Goal: Task Accomplishment & Management: Use online tool/utility

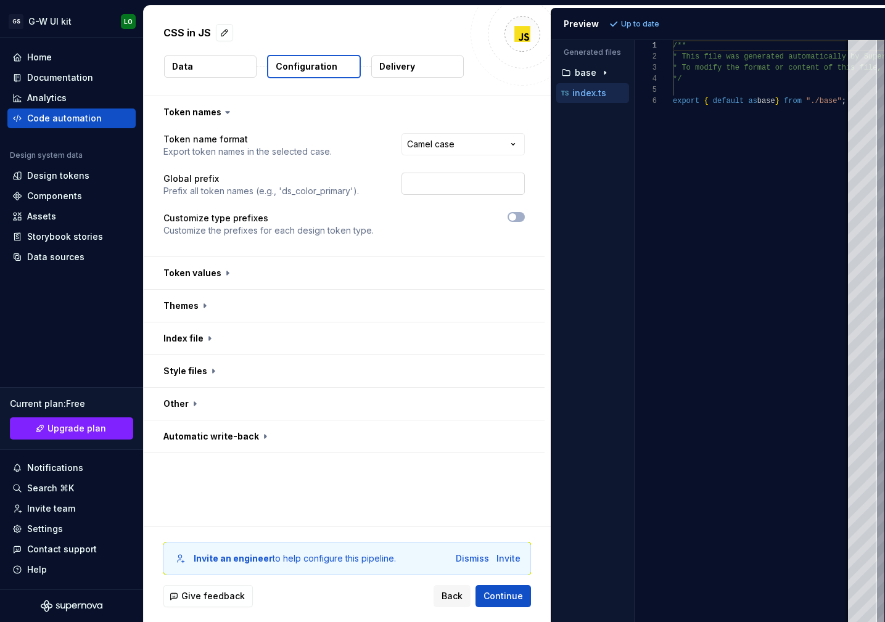
scroll to position [55, 0]
click at [440, 145] on html "**********" at bounding box center [442, 311] width 885 height 622
click at [435, 112] on html "**********" at bounding box center [442, 311] width 885 height 622
click at [379, 65] on p "Delivery" at bounding box center [397, 66] width 36 height 12
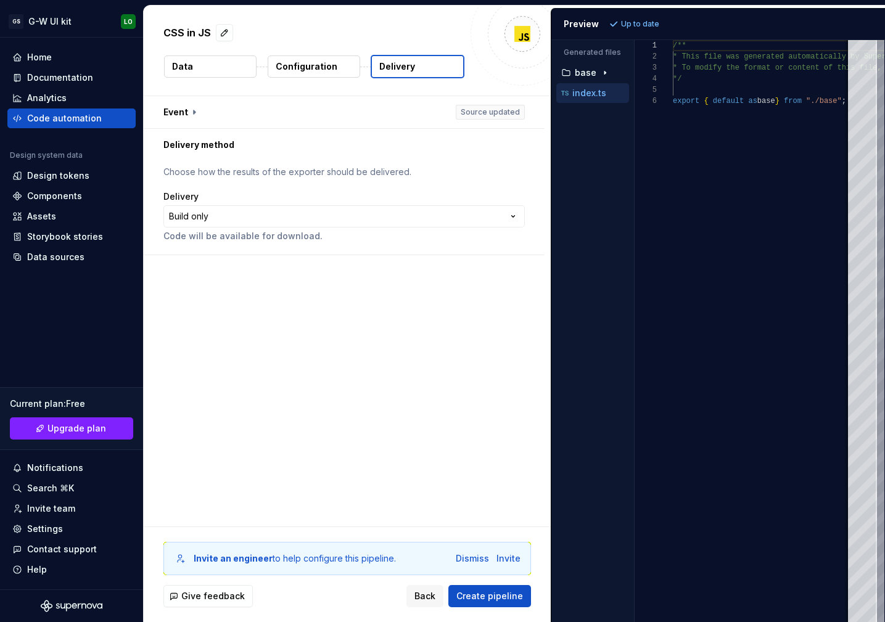
click at [519, 31] on img at bounding box center [522, 34] width 25 height 25
click at [221, 31] on button "button" at bounding box center [224, 32] width 17 height 17
click at [80, 109] on div "Code automation" at bounding box center [71, 119] width 128 height 20
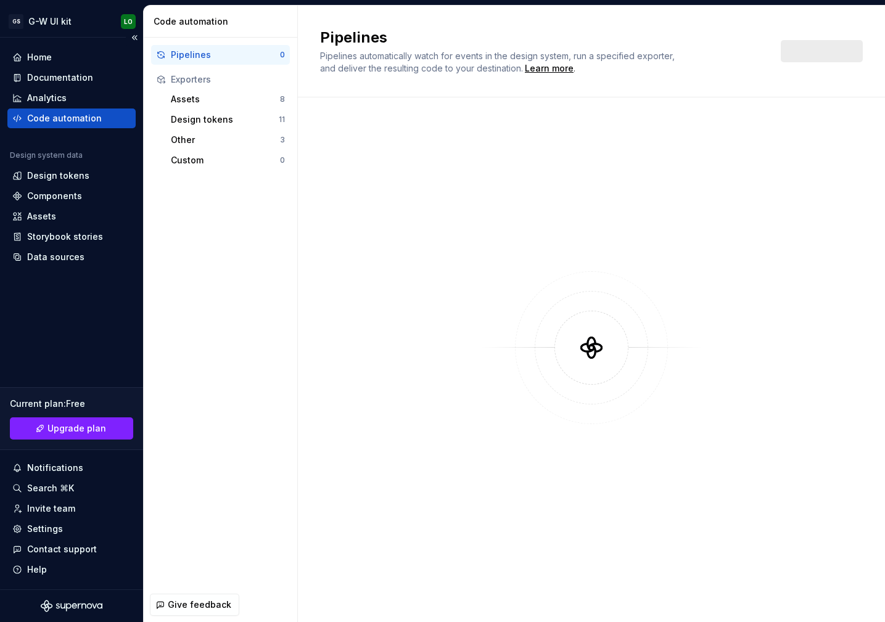
click at [72, 119] on div "Code automation" at bounding box center [64, 118] width 75 height 12
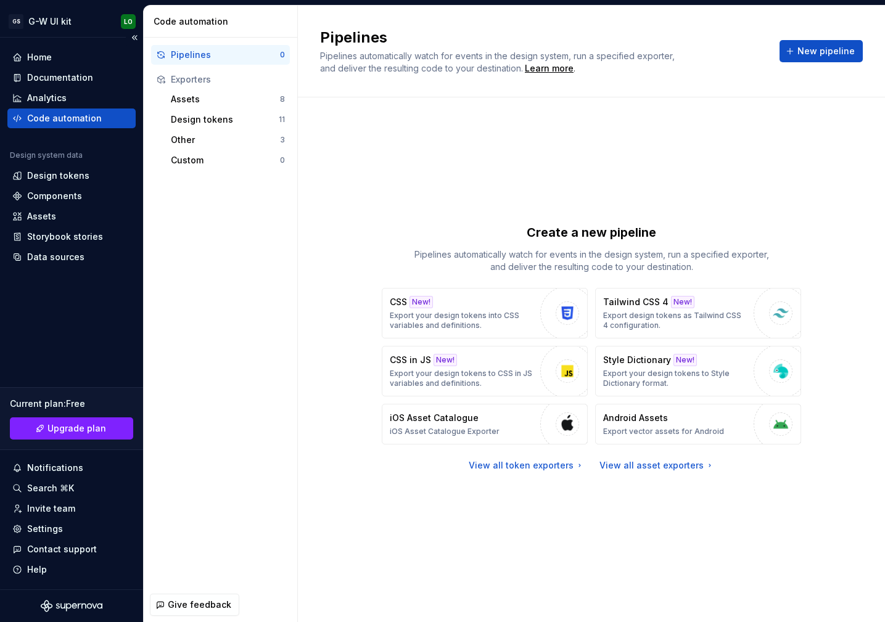
click at [71, 118] on div "Code automation" at bounding box center [64, 118] width 75 height 12
click at [808, 63] on div "Pipelines Pipelines automatically watch for events in the design system, run a …" at bounding box center [591, 51] width 543 height 47
click at [809, 57] on button "New pipeline" at bounding box center [820, 51] width 83 height 22
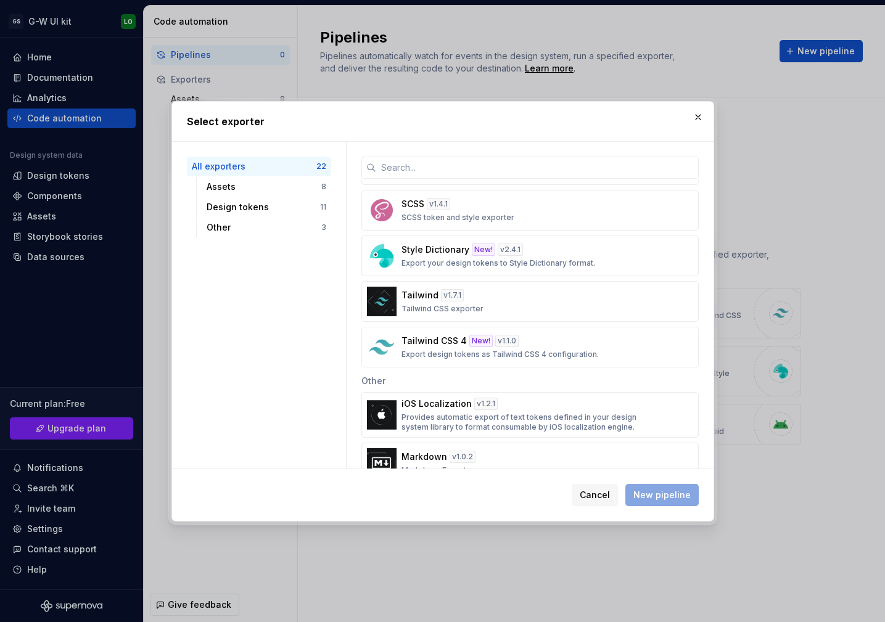
scroll to position [742, 0]
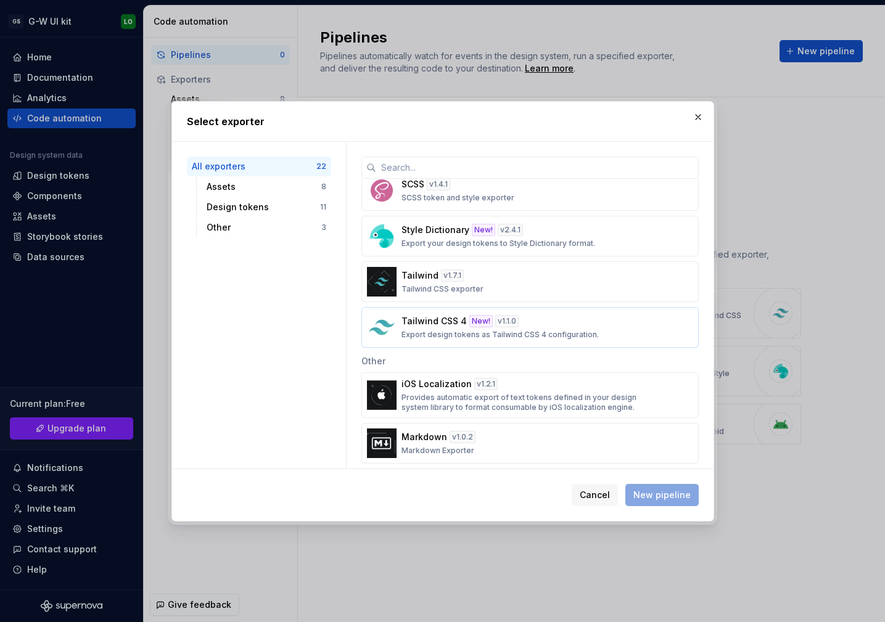
click at [548, 331] on p "Export design tokens as Tailwind CSS 4 configuration." at bounding box center [499, 335] width 197 height 10
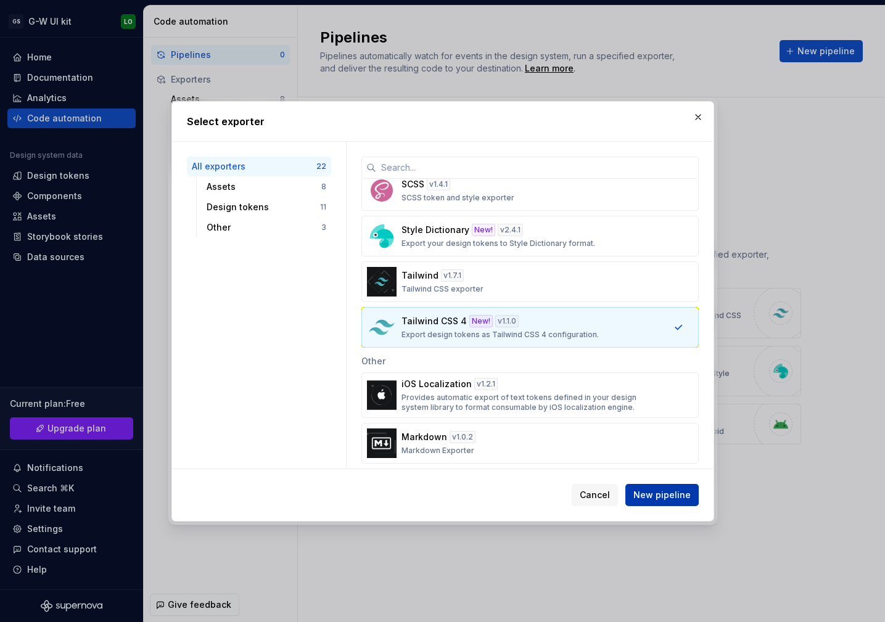
click at [646, 490] on span "New pipeline" at bounding box center [661, 495] width 57 height 12
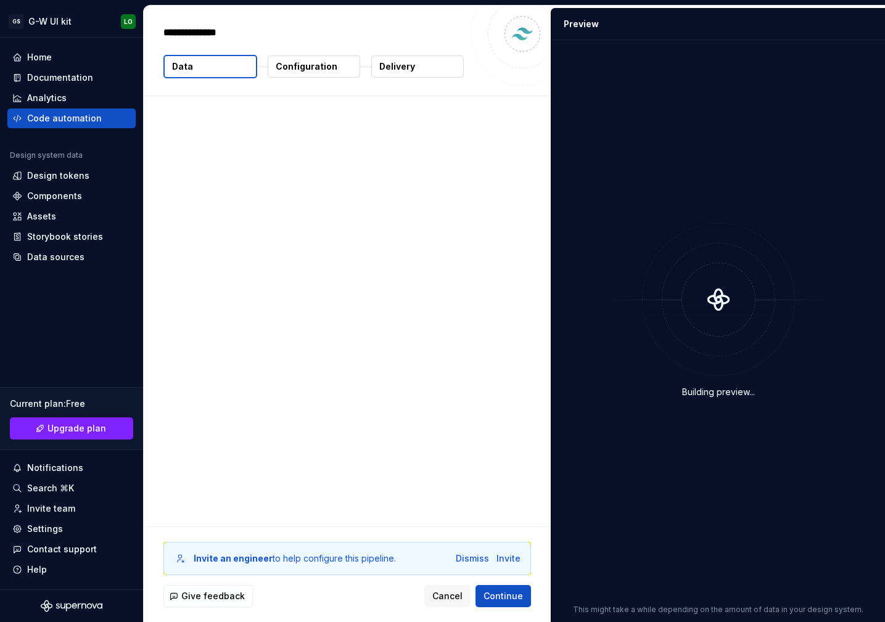
type textarea "*"
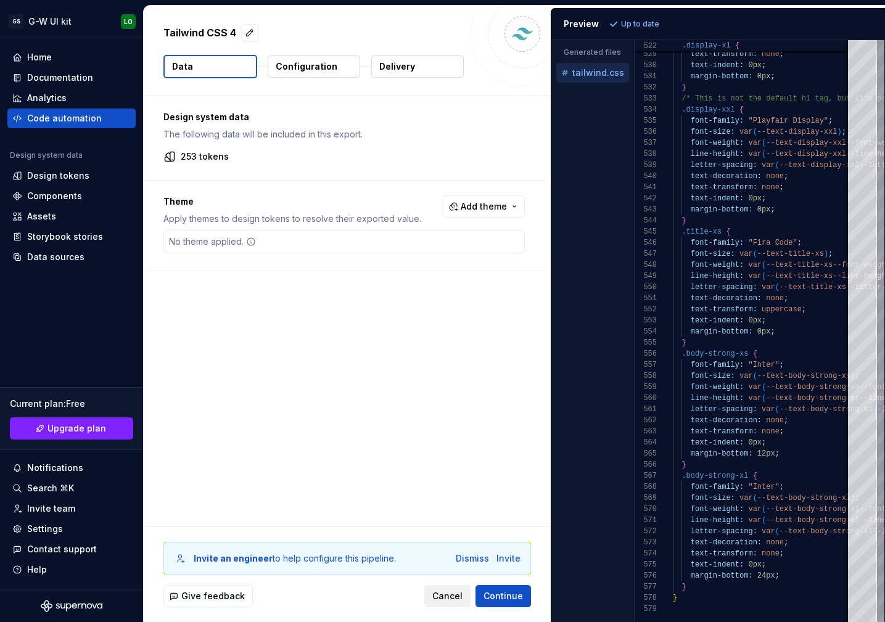
click at [450, 602] on button "Cancel" at bounding box center [447, 596] width 46 height 22
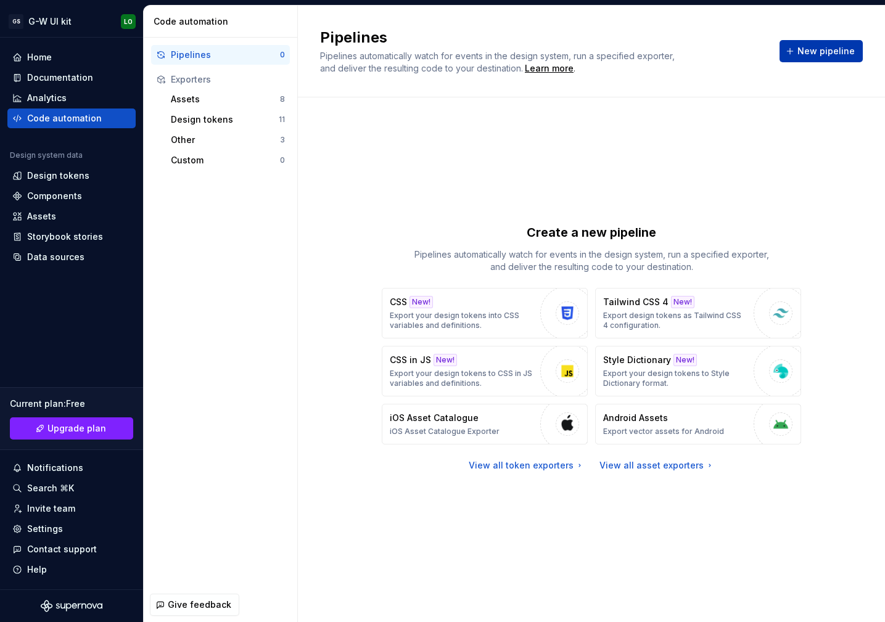
click at [838, 47] on span "New pipeline" at bounding box center [825, 51] width 57 height 12
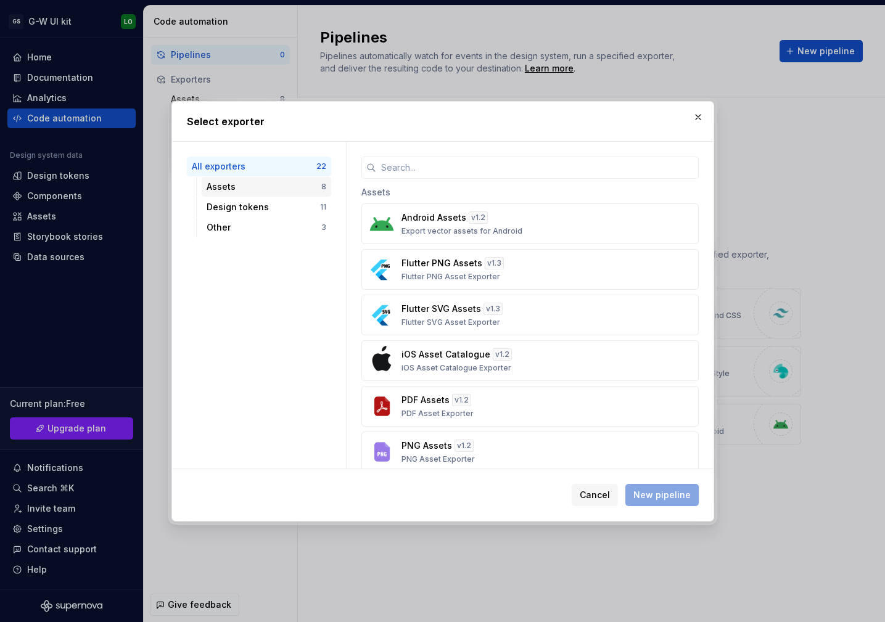
click at [288, 188] on div "Assets" at bounding box center [264, 187] width 115 height 12
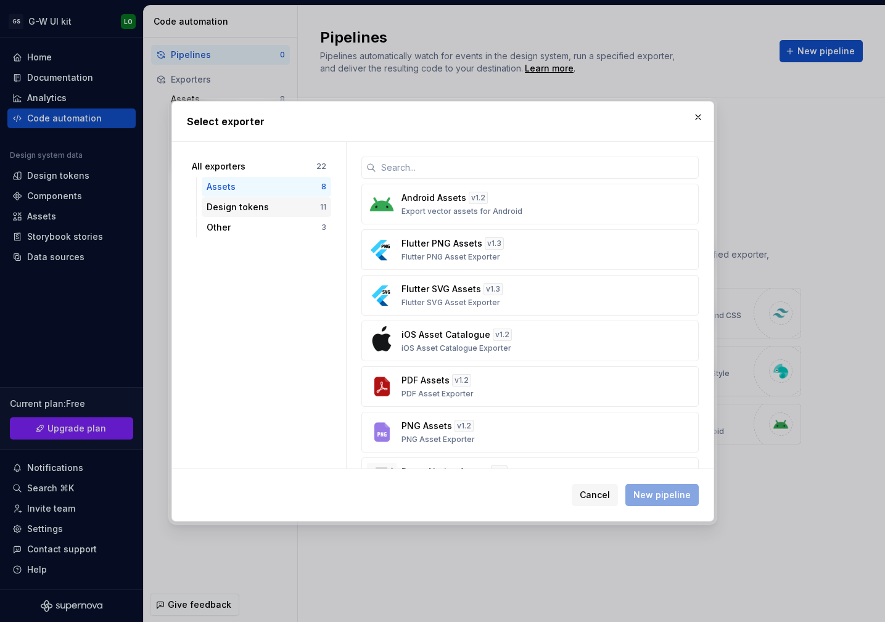
click at [288, 204] on div "Design tokens" at bounding box center [263, 207] width 113 height 12
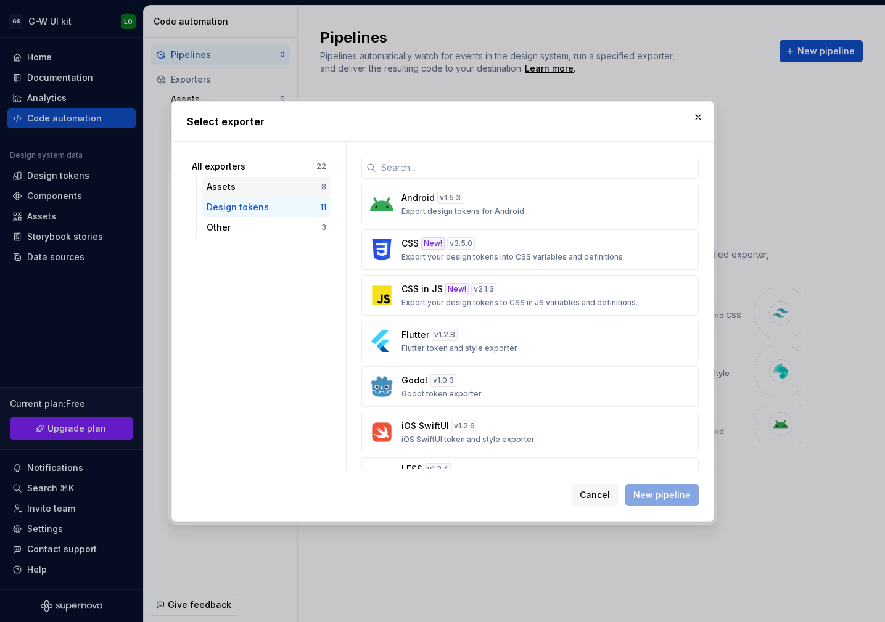
click at [285, 191] on div "Assets" at bounding box center [264, 187] width 115 height 12
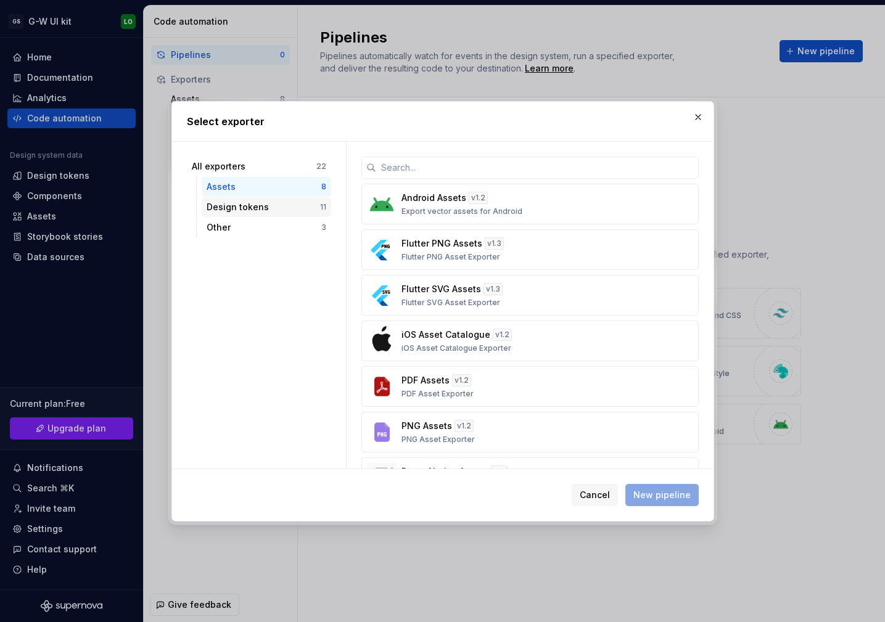
click at [314, 216] on div "Design tokens 11" at bounding box center [266, 207] width 129 height 20
